Goal: Information Seeking & Learning: Learn about a topic

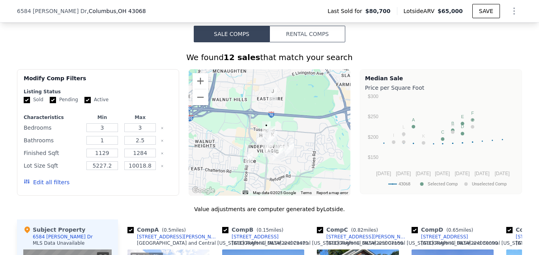
scroll to position [629, 0]
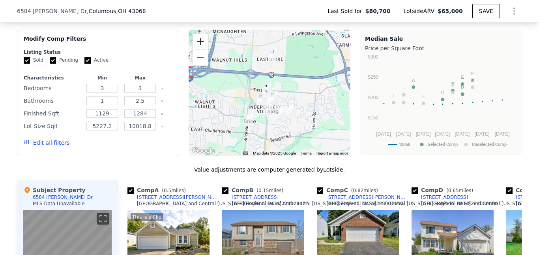
click at [197, 45] on button "Zoom in" at bounding box center [201, 42] width 16 height 16
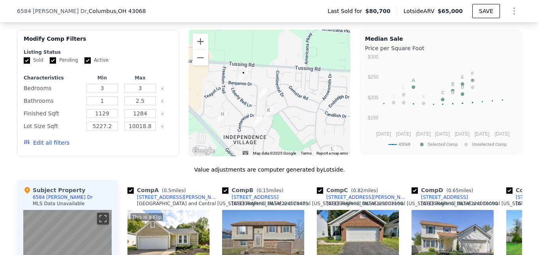
drag, startPoint x: 291, startPoint y: 112, endPoint x: 277, endPoint y: 94, distance: 22.5
click at [277, 94] on div at bounding box center [270, 93] width 162 height 126
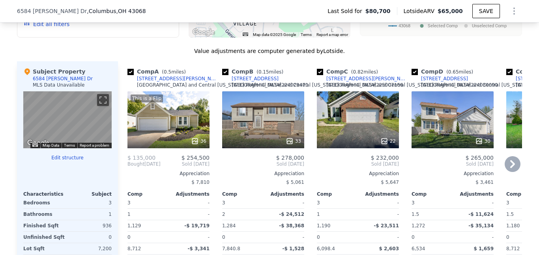
click at [511, 168] on icon at bounding box center [513, 164] width 5 height 8
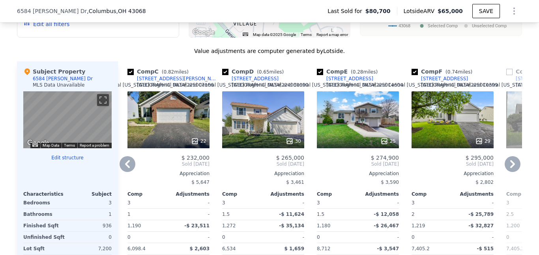
scroll to position [787, 0]
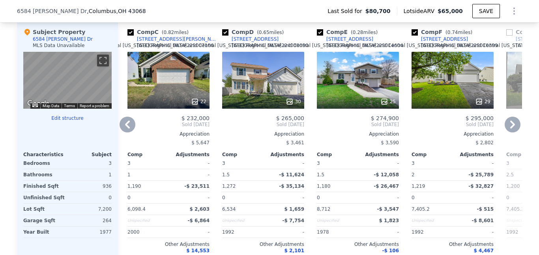
click at [126, 130] on icon at bounding box center [128, 124] width 16 height 16
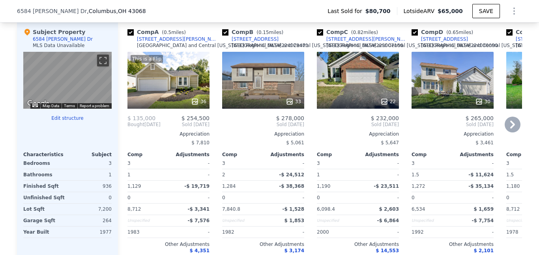
scroll to position [629, 0]
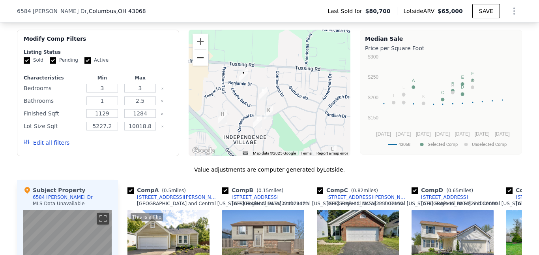
click at [200, 66] on button "Zoom out" at bounding box center [201, 58] width 16 height 16
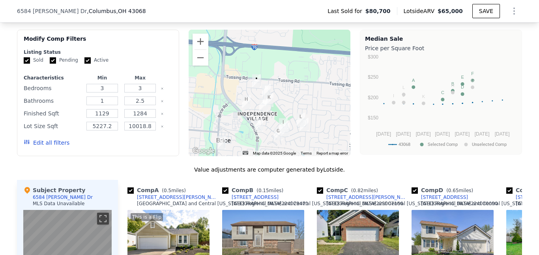
click at [265, 105] on img "2961 Deepwood Drive" at bounding box center [269, 99] width 9 height 13
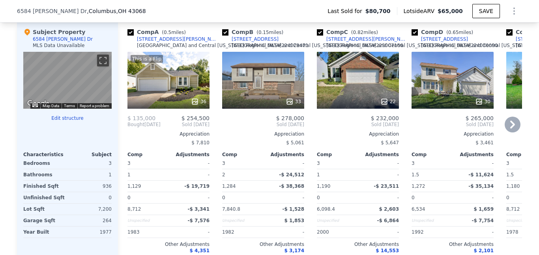
click at [515, 132] on icon at bounding box center [513, 124] width 16 height 16
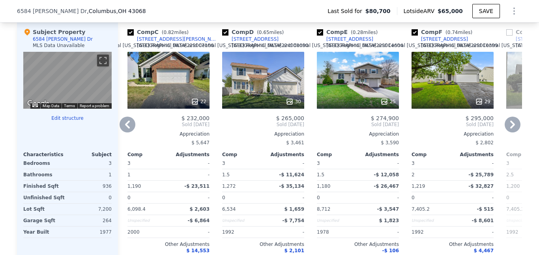
click at [514, 132] on icon at bounding box center [513, 124] width 16 height 16
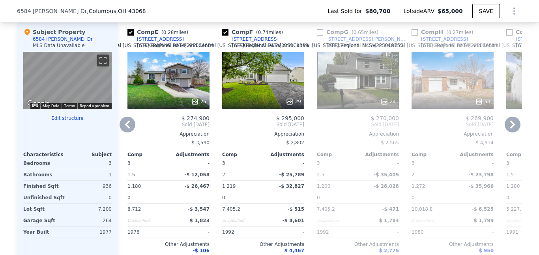
click at [514, 132] on icon at bounding box center [513, 124] width 16 height 16
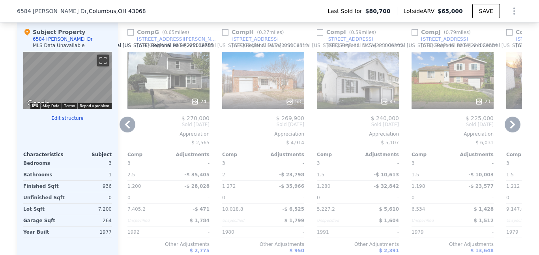
click at [514, 132] on icon at bounding box center [513, 124] width 16 height 16
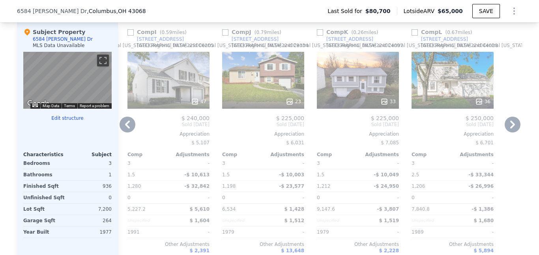
click at [513, 132] on icon at bounding box center [513, 124] width 16 height 16
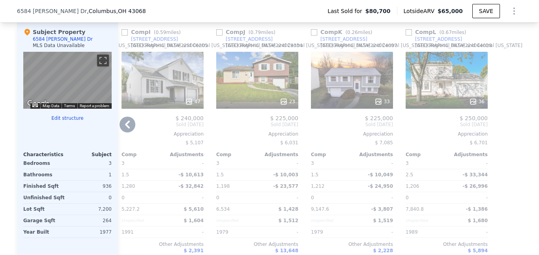
click at [123, 121] on div "$ 240,000" at bounding box center [163, 118] width 82 height 6
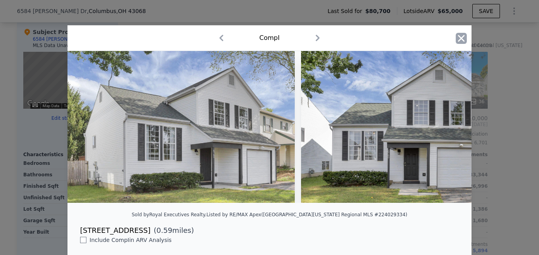
click at [459, 42] on icon "button" at bounding box center [461, 38] width 11 height 11
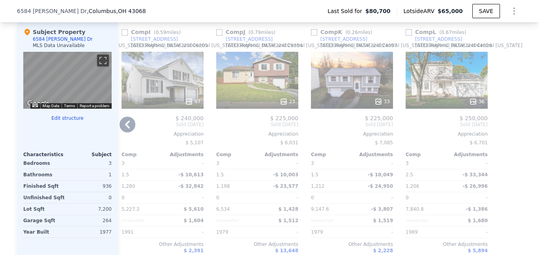
click at [122, 128] on icon at bounding box center [128, 124] width 16 height 16
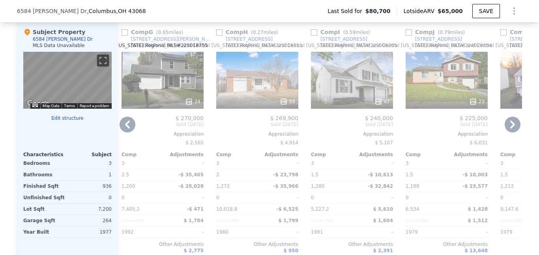
click at [122, 128] on icon at bounding box center [128, 124] width 16 height 16
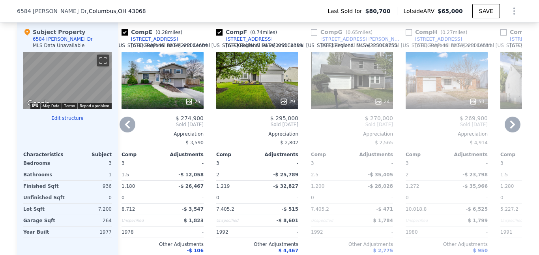
click at [122, 128] on icon at bounding box center [128, 124] width 16 height 16
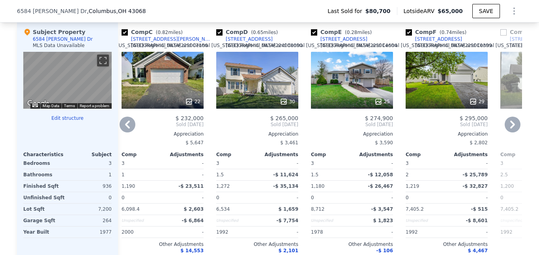
click at [122, 128] on icon at bounding box center [128, 124] width 16 height 16
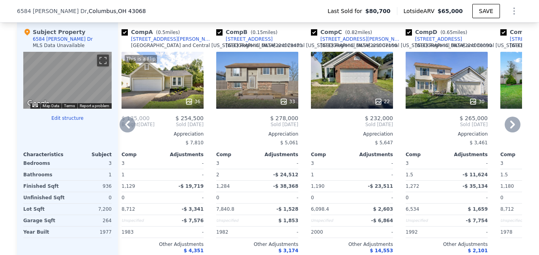
click at [122, 128] on icon at bounding box center [128, 124] width 16 height 16
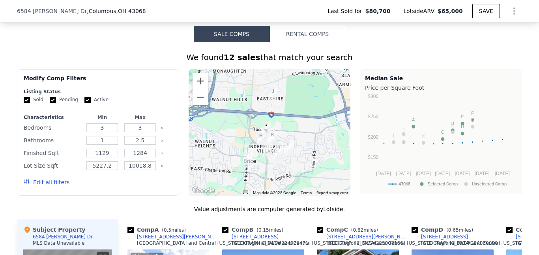
scroll to position [95, 0]
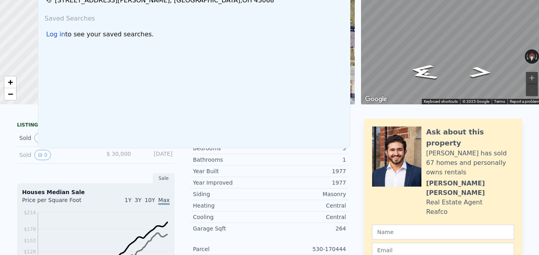
scroll to position [0, 0]
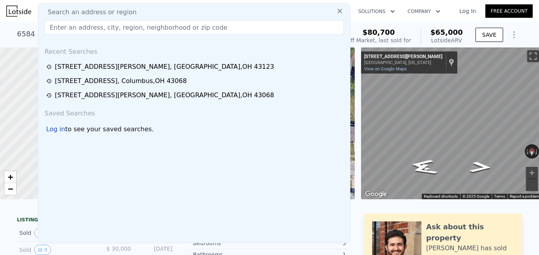
click at [77, 28] on input "text" at bounding box center [194, 27] width 299 height 14
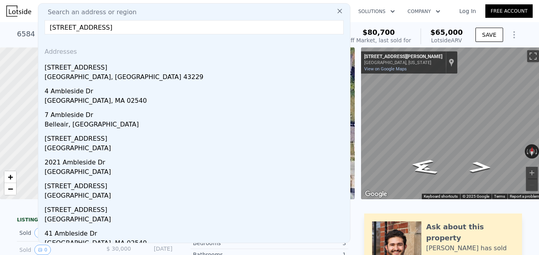
type input "[STREET_ADDRESS]"
click at [78, 70] on div "[STREET_ADDRESS]" at bounding box center [196, 66] width 302 height 13
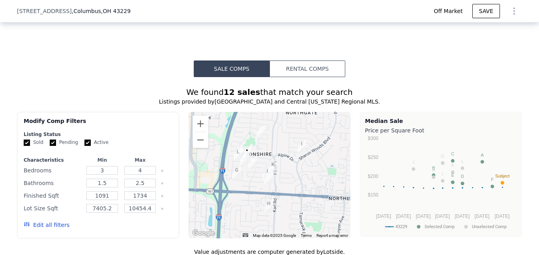
scroll to position [553, 0]
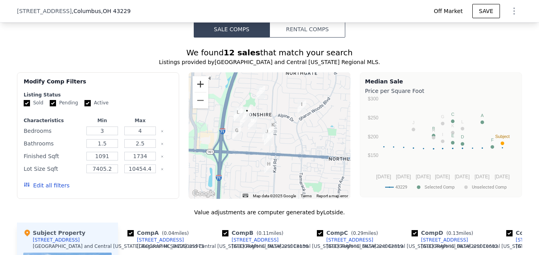
click at [194, 87] on button "Zoom in" at bounding box center [201, 84] width 16 height 16
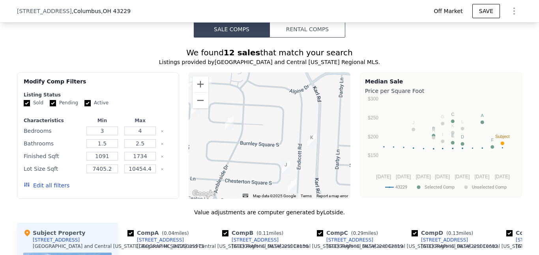
drag, startPoint x: 233, startPoint y: 101, endPoint x: 297, endPoint y: 151, distance: 81.0
click at [297, 151] on div at bounding box center [270, 135] width 162 height 126
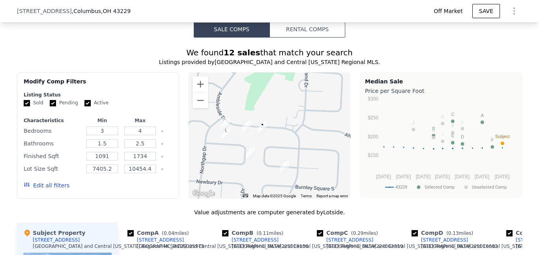
drag, startPoint x: 261, startPoint y: 130, endPoint x: 278, endPoint y: 140, distance: 19.8
click at [278, 140] on div at bounding box center [270, 135] width 162 height 126
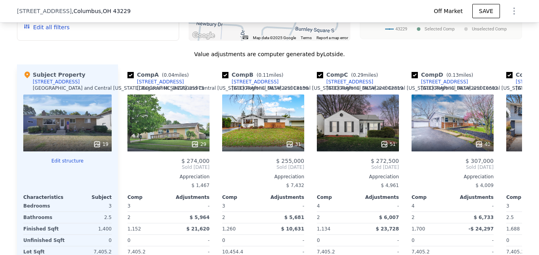
scroll to position [790, 0]
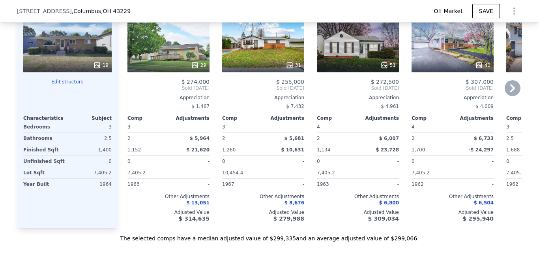
click at [511, 91] on icon at bounding box center [513, 88] width 5 height 8
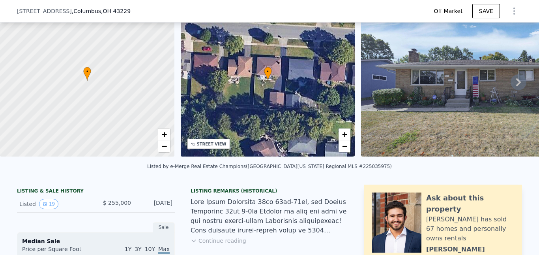
scroll to position [0, 0]
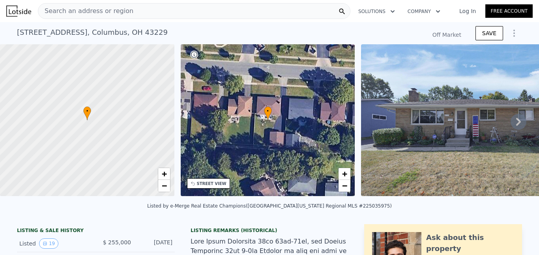
click at [85, 11] on span "Search an address or region" at bounding box center [85, 10] width 95 height 9
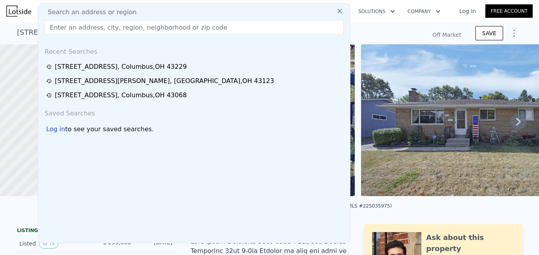
type input "[STREET_ADDRESS][PERSON_NAME]"
type input "$ 300,000"
type input "$ 13,331"
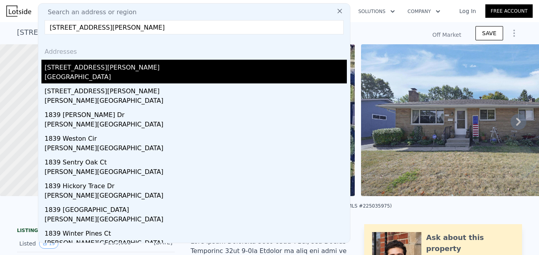
type input "[STREET_ADDRESS][PERSON_NAME]"
click at [93, 74] on div "[GEOGRAPHIC_DATA]" at bounding box center [196, 77] width 302 height 11
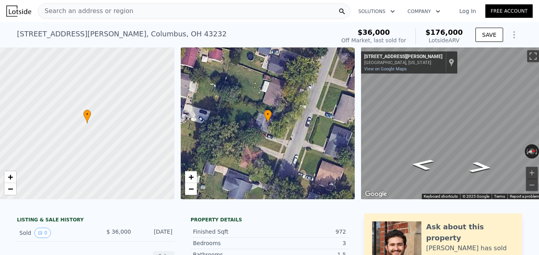
click at [126, 13] on div "Search an address or region" at bounding box center [194, 11] width 313 height 16
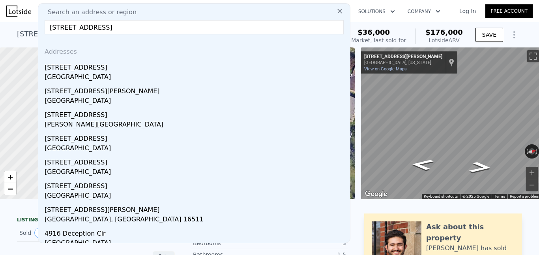
type input "[STREET_ADDRESS]"
click at [90, 70] on div "[STREET_ADDRESS]" at bounding box center [196, 66] width 302 height 13
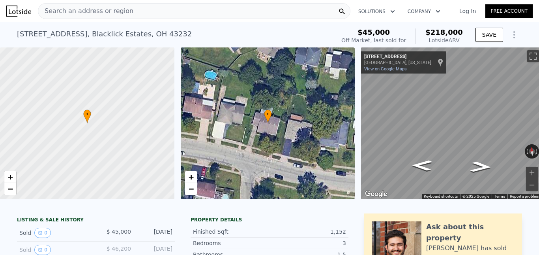
click at [149, 14] on div "Search an address or region" at bounding box center [194, 11] width 313 height 16
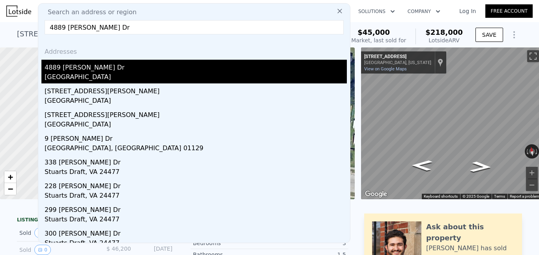
type input "4889 [PERSON_NAME] Dr"
click at [92, 69] on div "4889 [PERSON_NAME] Dr" at bounding box center [196, 66] width 302 height 13
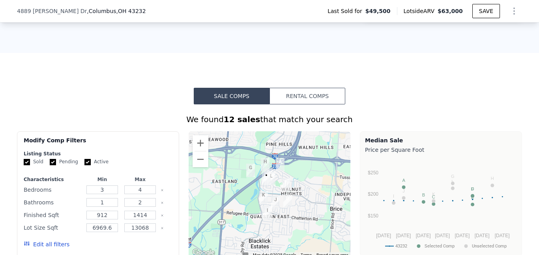
scroll to position [629, 0]
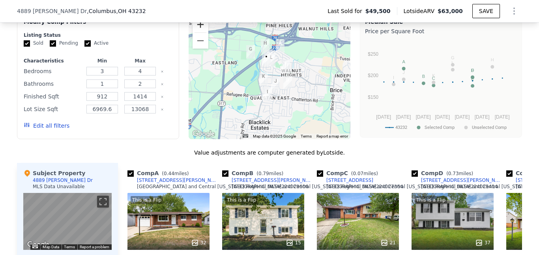
click at [198, 31] on button "Zoom in" at bounding box center [201, 25] width 16 height 16
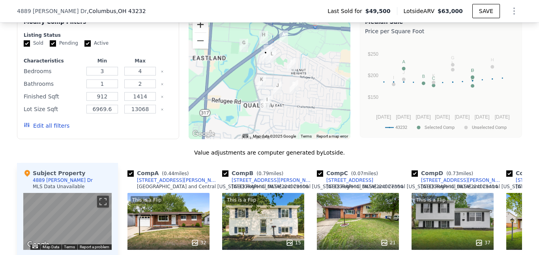
click at [198, 31] on button "Zoom in" at bounding box center [201, 25] width 16 height 16
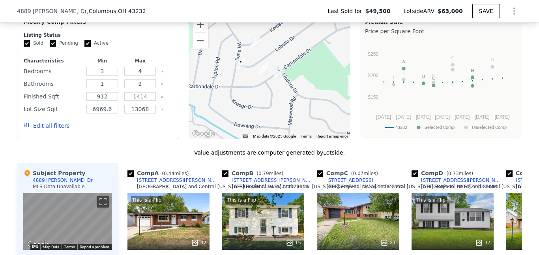
drag, startPoint x: 269, startPoint y: 55, endPoint x: 261, endPoint y: 133, distance: 79.0
click at [261, 133] on div at bounding box center [270, 76] width 162 height 126
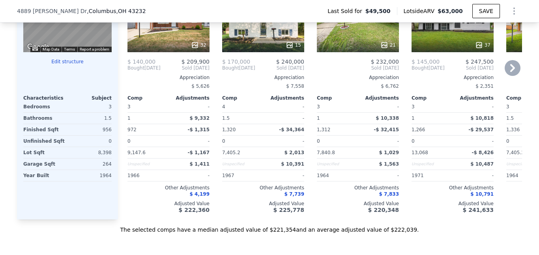
scroll to position [748, 0]
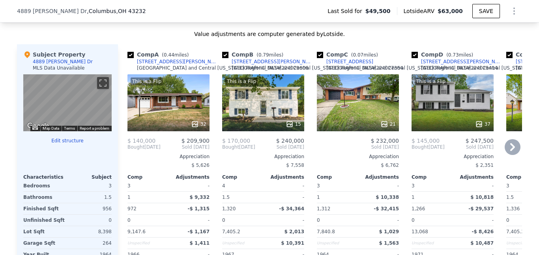
click at [507, 152] on icon at bounding box center [513, 147] width 16 height 16
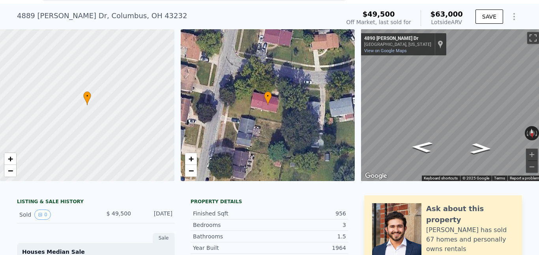
scroll to position [0, 0]
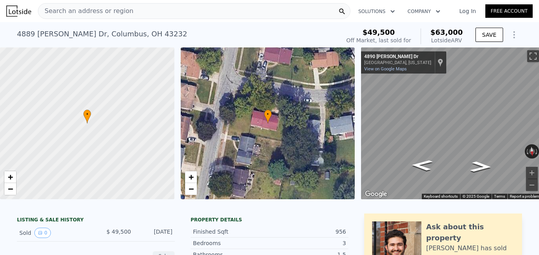
click at [98, 6] on div "Search an address or region" at bounding box center [85, 11] width 95 height 15
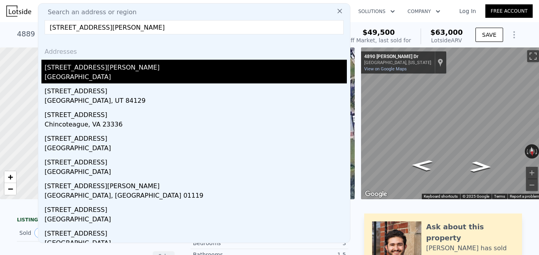
type input "[STREET_ADDRESS][PERSON_NAME]"
click at [89, 70] on div "[STREET_ADDRESS][PERSON_NAME]" at bounding box center [196, 66] width 302 height 13
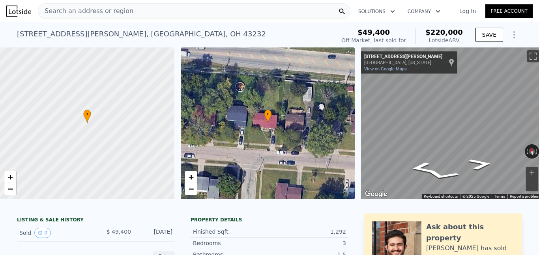
click at [117, 7] on span "Search an address or region" at bounding box center [85, 10] width 95 height 9
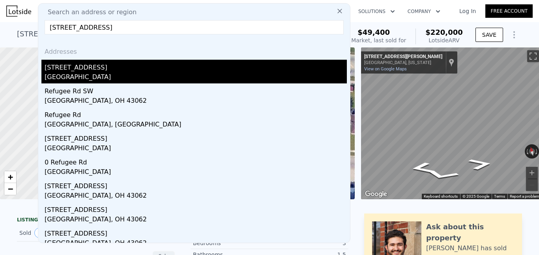
type input "[STREET_ADDRESS]"
click at [79, 77] on div "[GEOGRAPHIC_DATA]" at bounding box center [196, 77] width 302 height 11
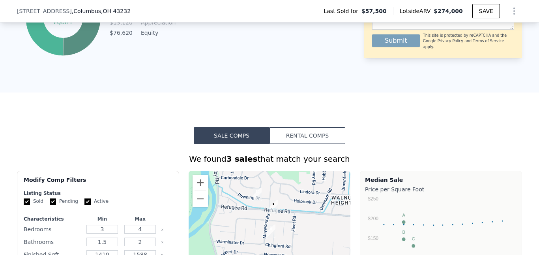
scroll to position [629, 0]
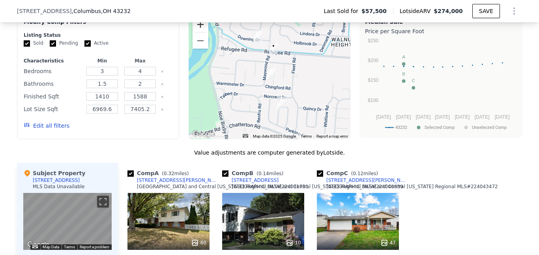
click at [200, 32] on button "Zoom in" at bounding box center [201, 25] width 16 height 16
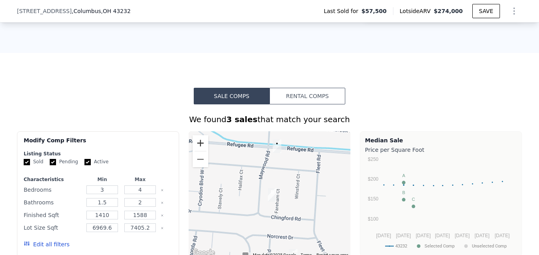
scroll to position [590, 0]
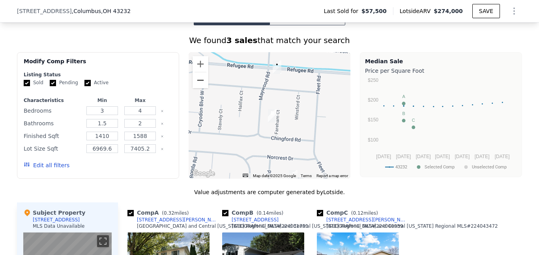
click at [201, 88] on button "Zoom out" at bounding box center [201, 80] width 16 height 16
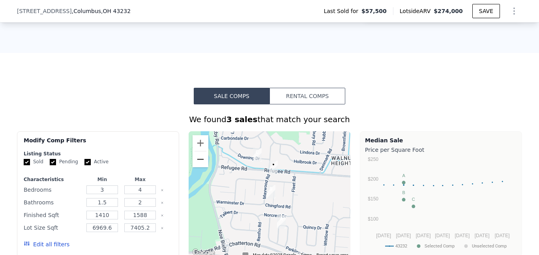
scroll to position [195, 0]
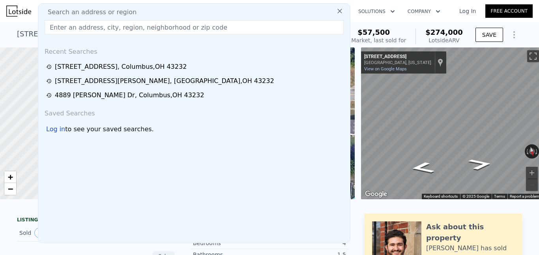
click at [121, 28] on input "text" at bounding box center [194, 27] width 299 height 14
paste input "[STREET_ADDRESS]"
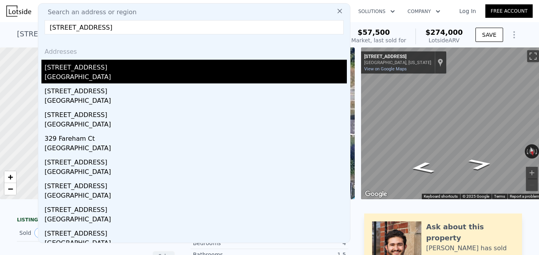
type input "[STREET_ADDRESS]"
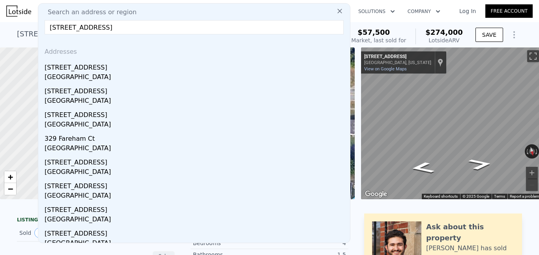
drag, startPoint x: 92, startPoint y: 73, endPoint x: 240, endPoint y: 5, distance: 162.0
click at [92, 73] on div "[GEOGRAPHIC_DATA]" at bounding box center [196, 77] width 302 height 11
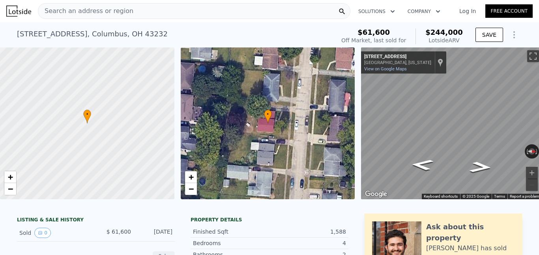
click at [92, 14] on span "Search an address or region" at bounding box center [85, 10] width 95 height 9
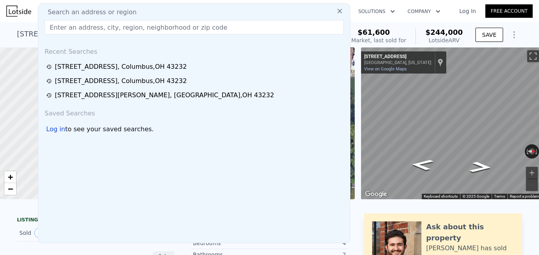
type input "[STREET_ADDRESS]"
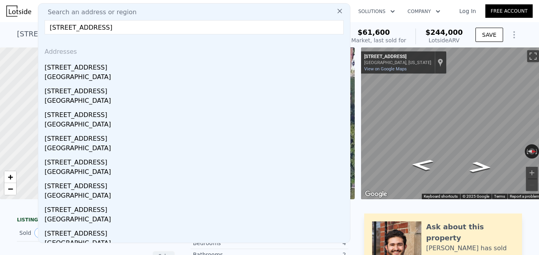
click at [103, 27] on input "[STREET_ADDRESS]" at bounding box center [194, 27] width 299 height 14
click at [79, 72] on div "[GEOGRAPHIC_DATA]" at bounding box center [196, 77] width 302 height 11
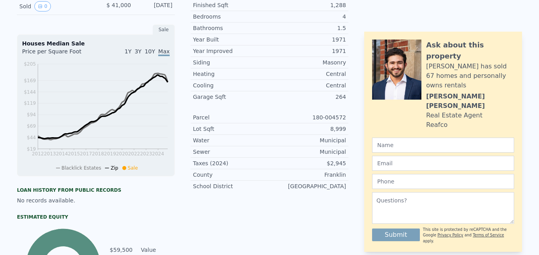
scroll to position [3, 0]
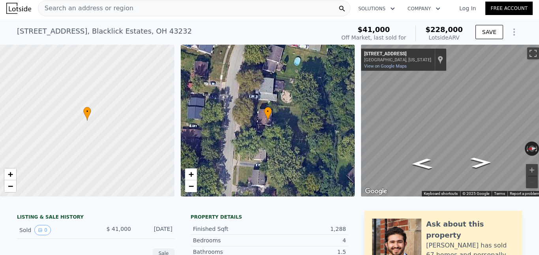
click at [95, 8] on span "Search an address or region" at bounding box center [85, 8] width 95 height 9
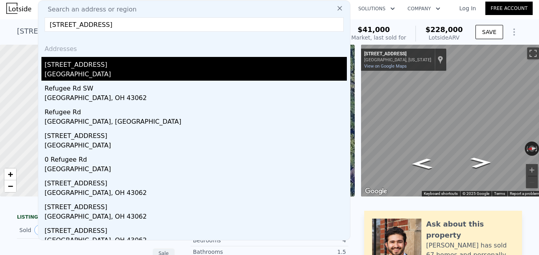
type input "[STREET_ADDRESS]"
click at [89, 65] on div "[STREET_ADDRESS]" at bounding box center [196, 63] width 302 height 13
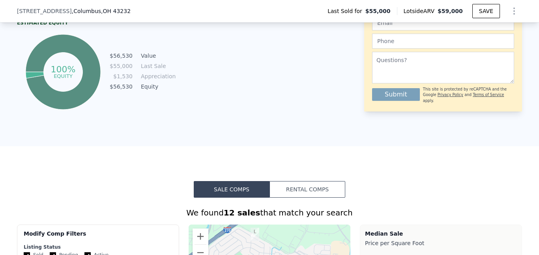
scroll to position [592, 0]
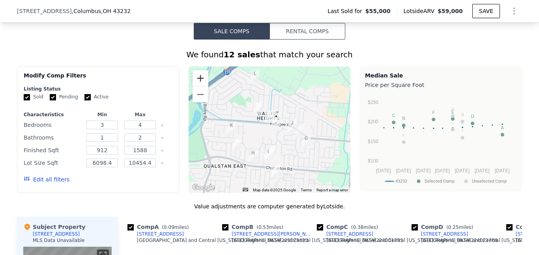
click at [197, 85] on button "Zoom in" at bounding box center [201, 78] width 16 height 16
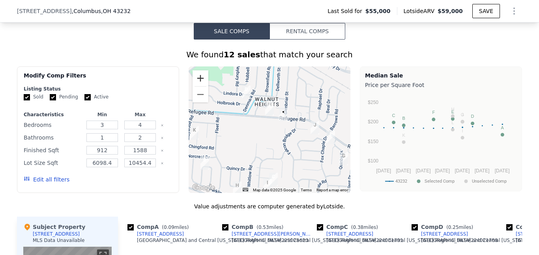
click at [197, 85] on button "Zoom in" at bounding box center [201, 78] width 16 height 16
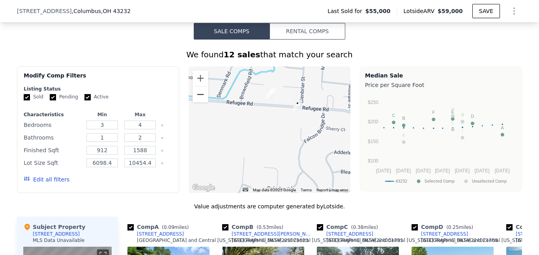
click at [200, 102] on button "Zoom out" at bounding box center [201, 94] width 16 height 16
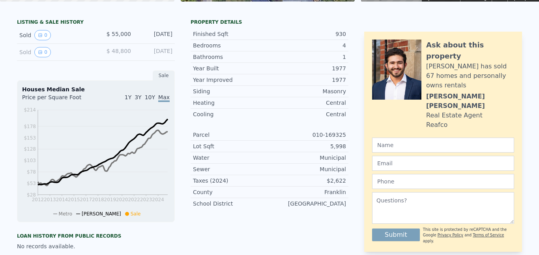
scroll to position [0, 0]
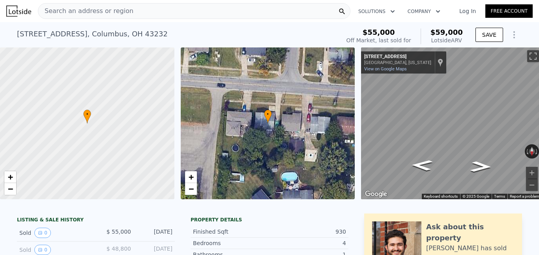
click at [117, 8] on span "Search an address or region" at bounding box center [85, 10] width 95 height 9
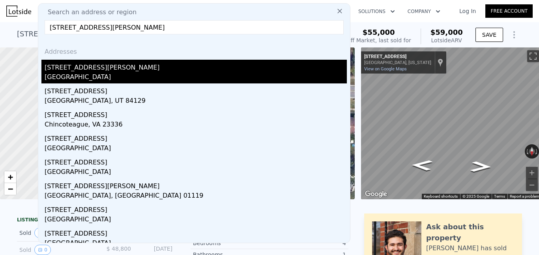
type input "[STREET_ADDRESS][PERSON_NAME]"
click at [89, 72] on div "[STREET_ADDRESS][PERSON_NAME]" at bounding box center [196, 66] width 302 height 13
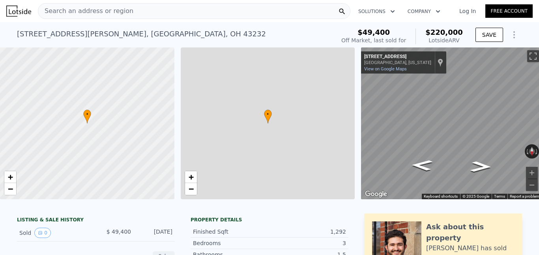
type input "936"
type input "6969.6"
type input "7840.8"
checkbox input "true"
type input "$ 220,000"
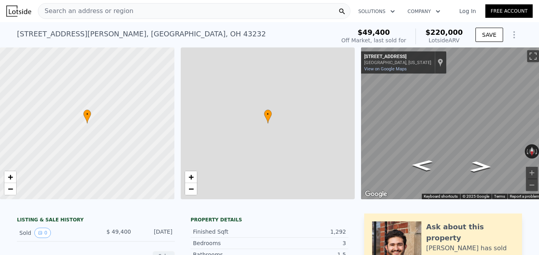
type input "$ 153,533"
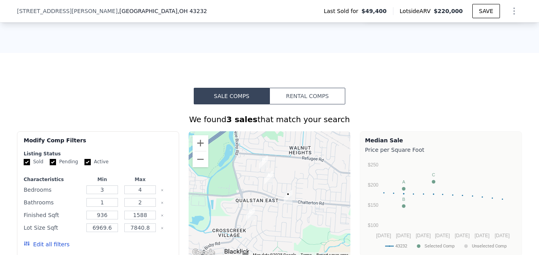
scroll to position [629, 0]
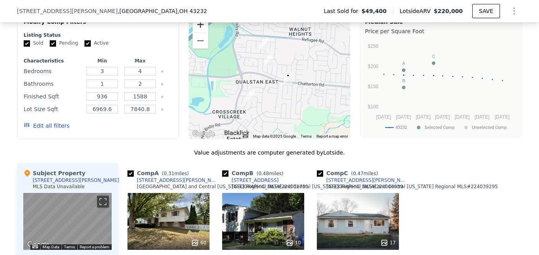
click at [199, 29] on button "Zoom in" at bounding box center [201, 25] width 16 height 16
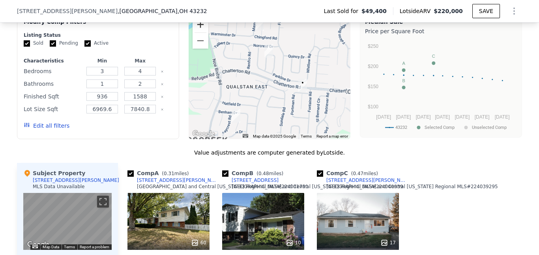
click at [199, 29] on button "Zoom in" at bounding box center [201, 25] width 16 height 16
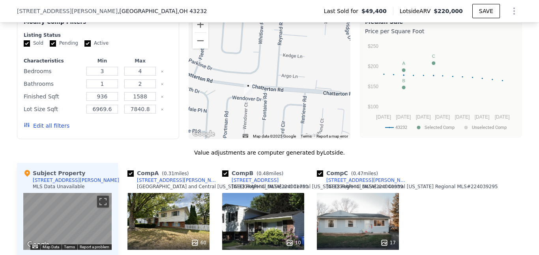
drag, startPoint x: 284, startPoint y: 88, endPoint x: 193, endPoint y: 72, distance: 92.2
click at [193, 72] on div at bounding box center [270, 76] width 162 height 126
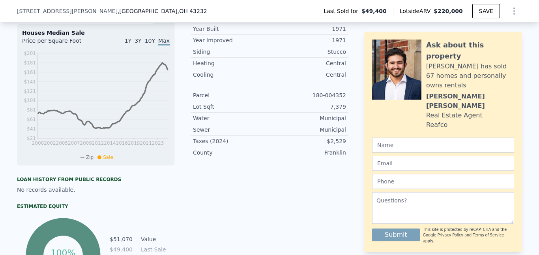
scroll to position [0, 0]
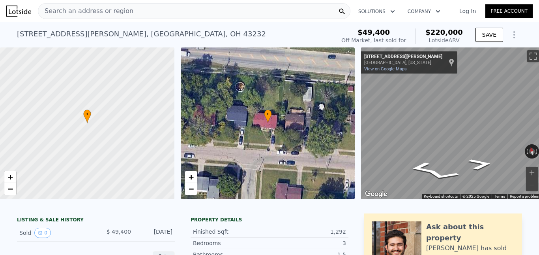
click at [151, 11] on div "Search an address or region" at bounding box center [194, 11] width 313 height 16
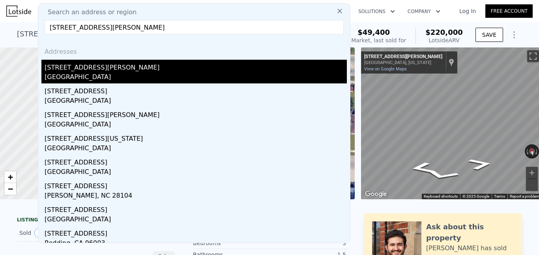
type input "[STREET_ADDRESS][PERSON_NAME]"
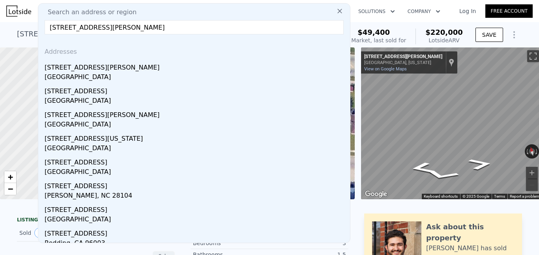
drag, startPoint x: 93, startPoint y: 72, endPoint x: 391, endPoint y: 54, distance: 298.3
click at [92, 72] on div "[STREET_ADDRESS][PERSON_NAME]" at bounding box center [196, 66] width 302 height 13
